Goal: Transaction & Acquisition: Purchase product/service

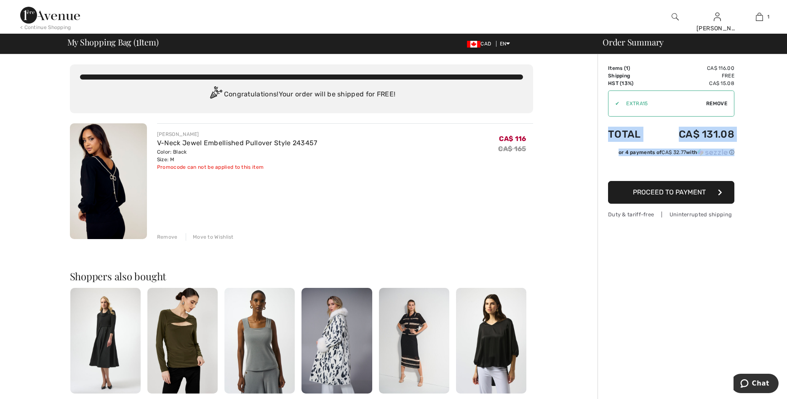
drag, startPoint x: 782, startPoint y: 162, endPoint x: 781, endPoint y: 96, distance: 65.7
click at [781, 96] on div "Order Summary Details Items ( 1 ) CA$ 116.00 Promo code CA$ 0.00 Shipping Free …" at bounding box center [692, 323] width 189 height 539
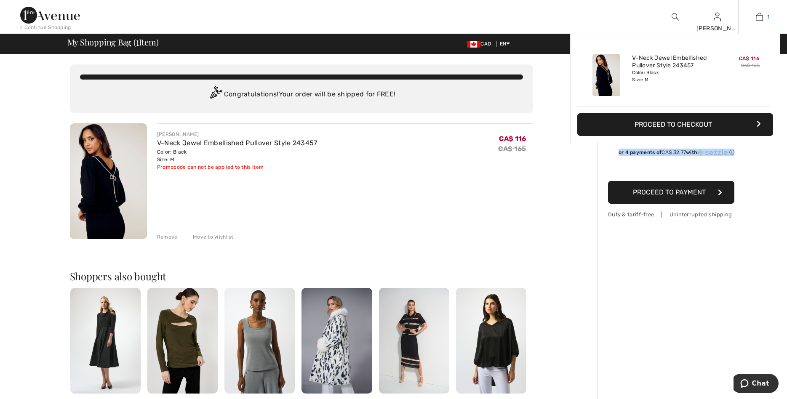
click at [761, 16] on img at bounding box center [759, 17] width 7 height 10
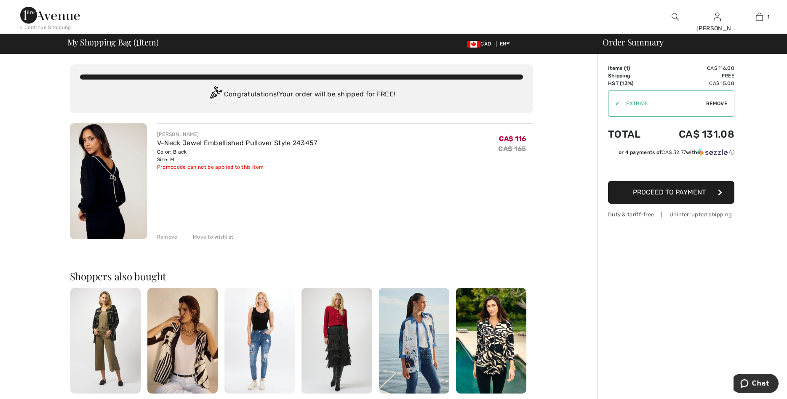
click at [755, 21] on link "1" at bounding box center [759, 17] width 41 height 10
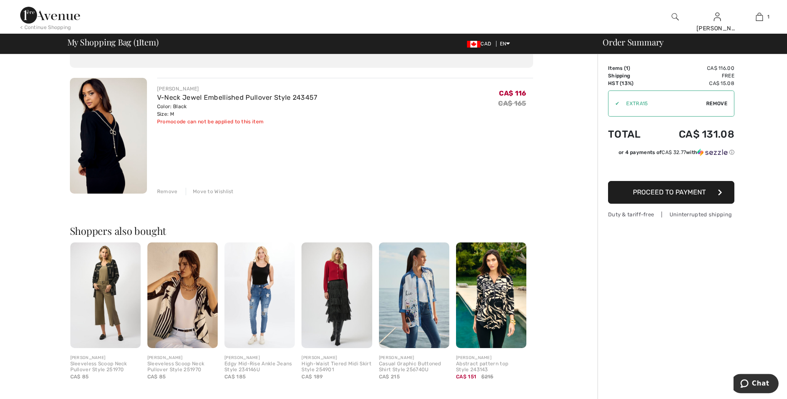
scroll to position [185, 0]
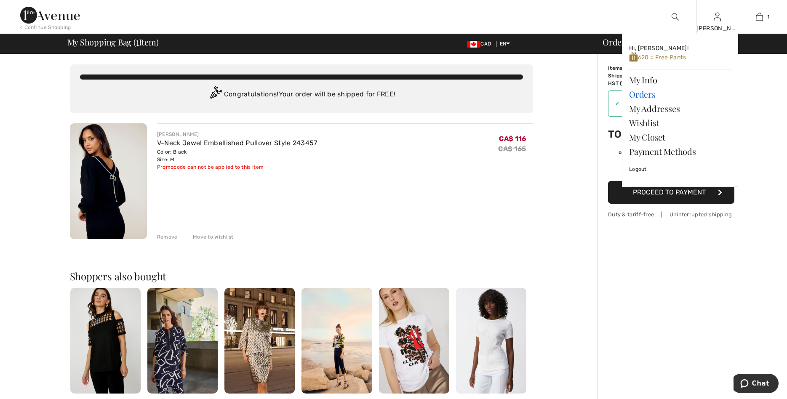
click at [643, 93] on link "Orders" at bounding box center [680, 94] width 102 height 14
click at [639, 95] on link "Orders" at bounding box center [680, 94] width 102 height 14
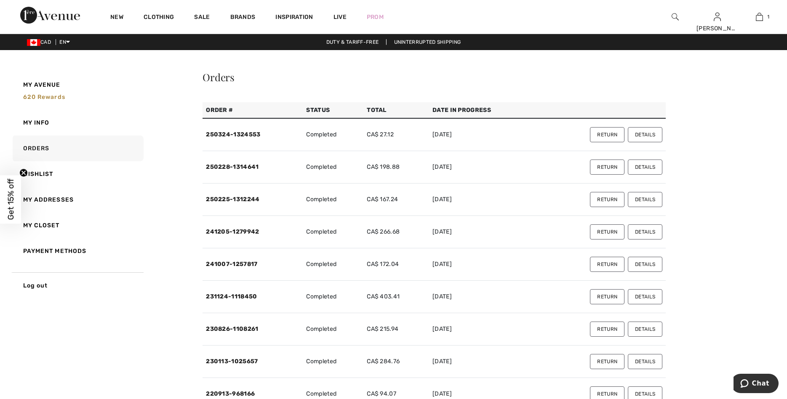
click at [505, 127] on td "[DATE]" at bounding box center [482, 134] width 107 height 33
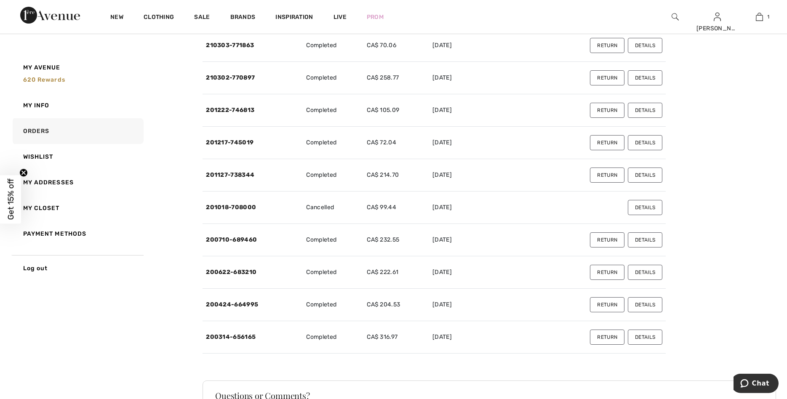
scroll to position [471, 0]
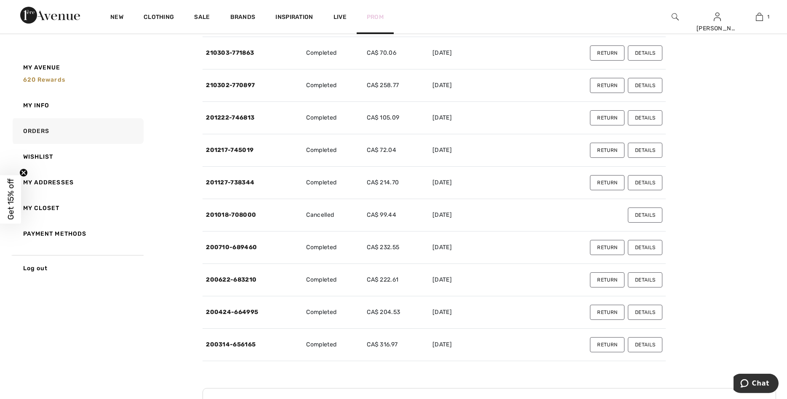
click at [375, 17] on link "Prom" at bounding box center [375, 17] width 17 height 9
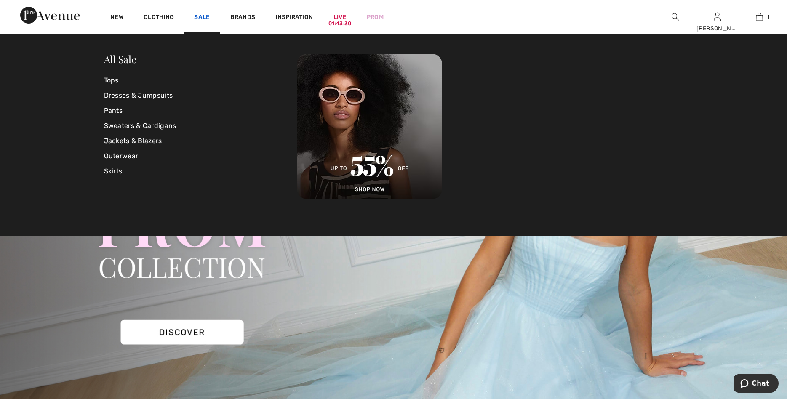
click at [203, 20] on link "Sale" at bounding box center [202, 17] width 16 height 9
click at [201, 18] on link "Sale" at bounding box center [202, 17] width 16 height 9
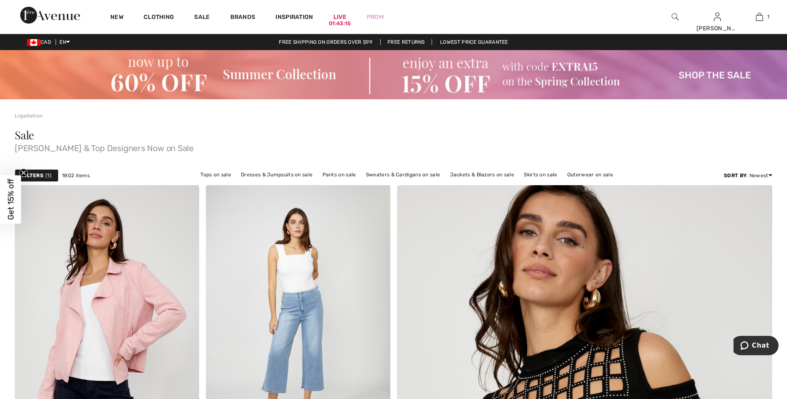
click at [449, 70] on img at bounding box center [393, 74] width 787 height 49
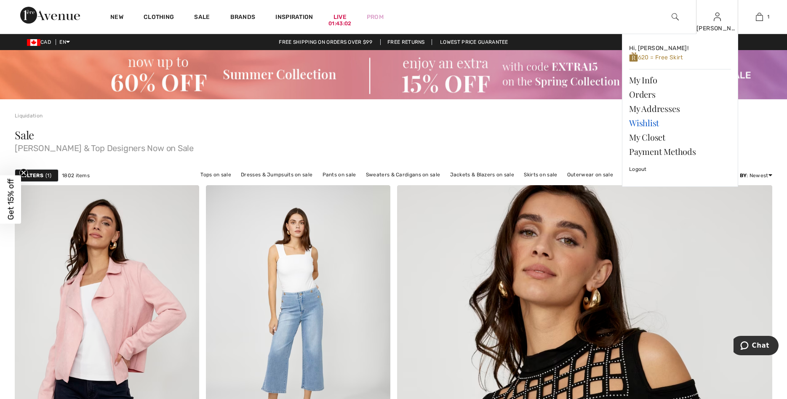
click at [648, 123] on link "Wishlist" at bounding box center [680, 123] width 102 height 14
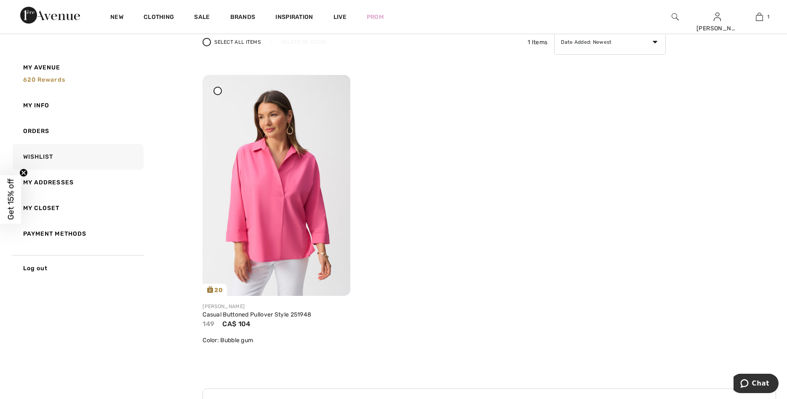
scroll to position [45, 0]
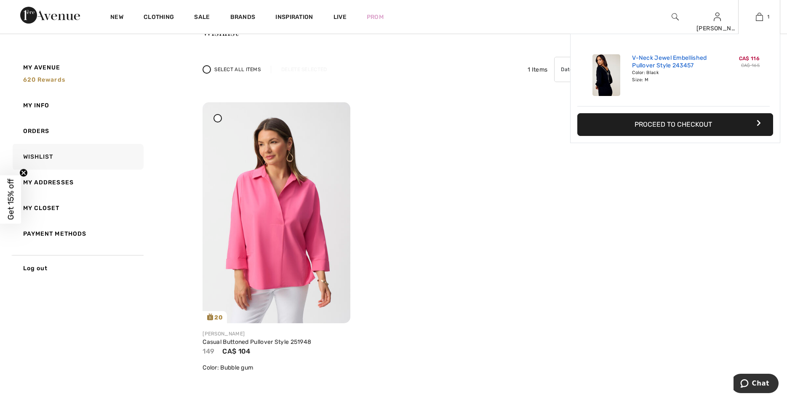
click at [654, 66] on link "V-Neck Jewel Embellished Pullover Style 243457" at bounding box center [673, 61] width 83 height 15
click at [652, 67] on link "V-Neck Jewel Embellished Pullover Style 243457" at bounding box center [673, 61] width 83 height 15
click at [613, 76] on img at bounding box center [606, 75] width 28 height 42
click at [601, 77] on img at bounding box center [606, 75] width 28 height 42
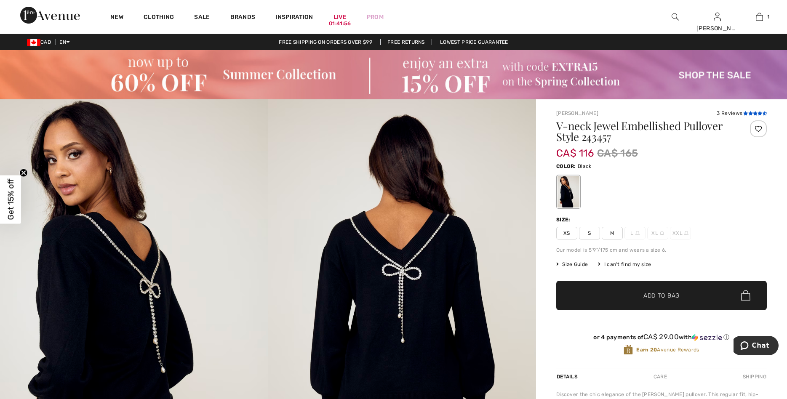
click at [751, 112] on icon at bounding box center [750, 113] width 5 height 4
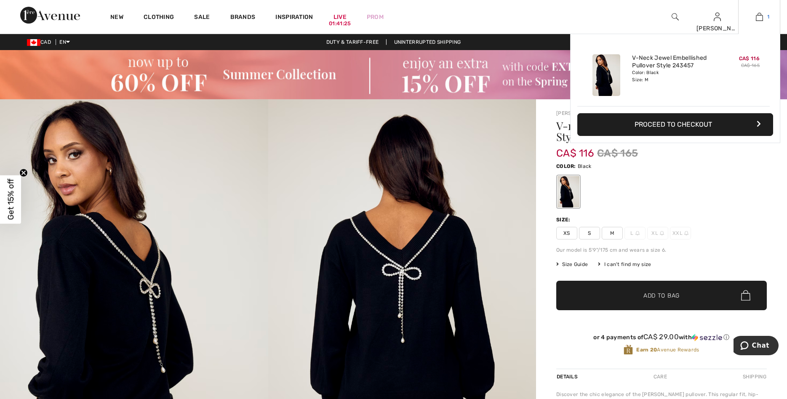
click at [760, 16] on img at bounding box center [759, 17] width 7 height 10
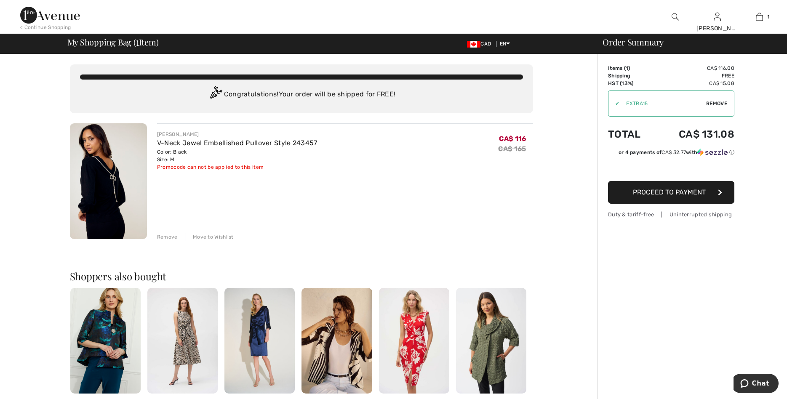
click at [205, 238] on div "Move to Wishlist" at bounding box center [210, 237] width 48 height 8
